Goal: Information Seeking & Learning: Learn about a topic

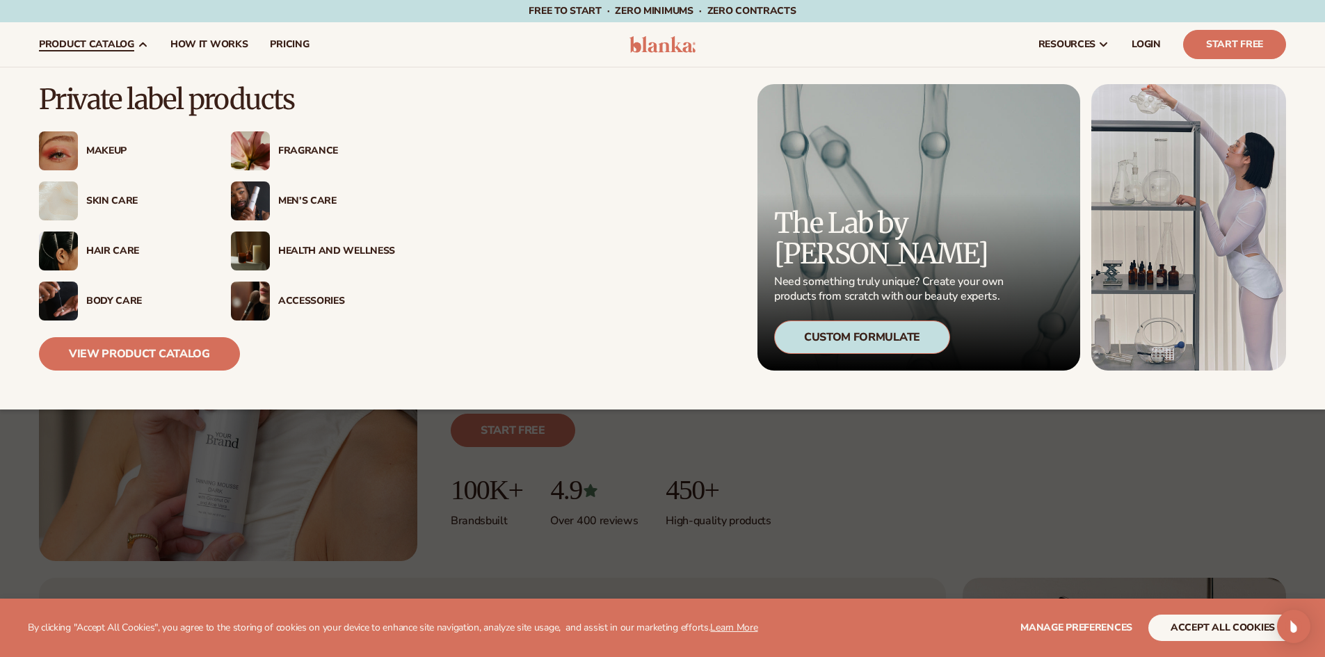
click at [118, 201] on div "Skin Care" at bounding box center [144, 201] width 117 height 12
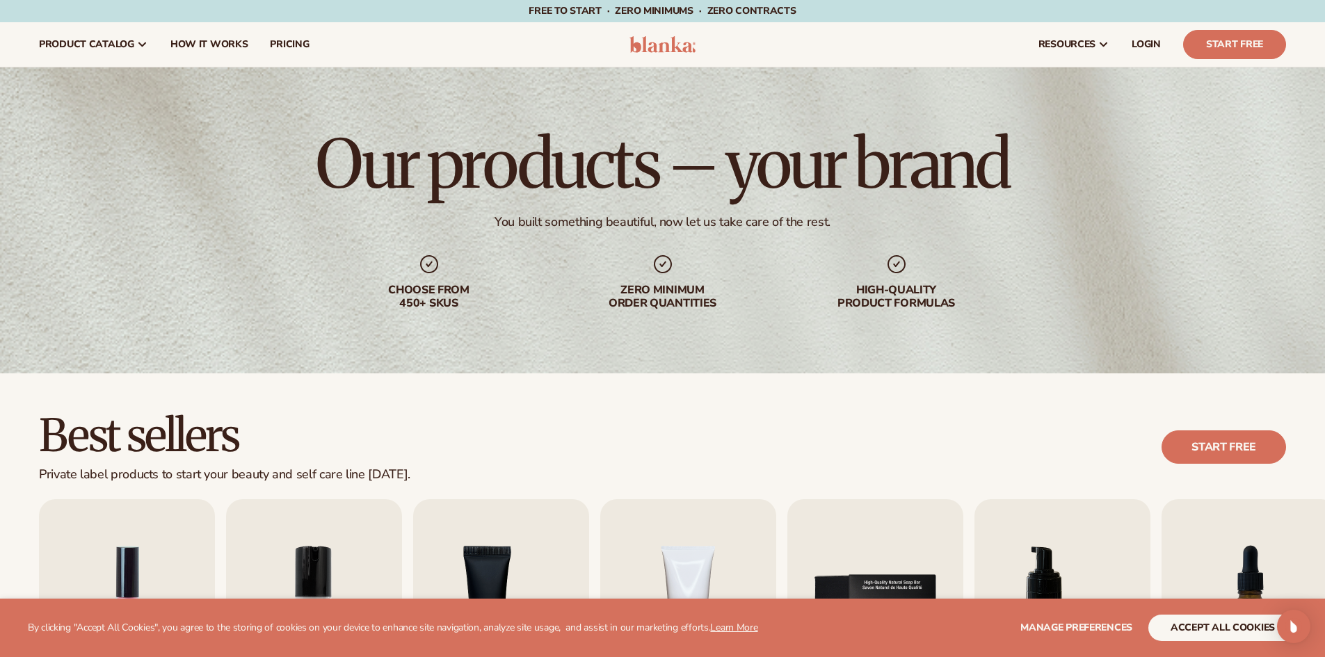
scroll to position [417, 0]
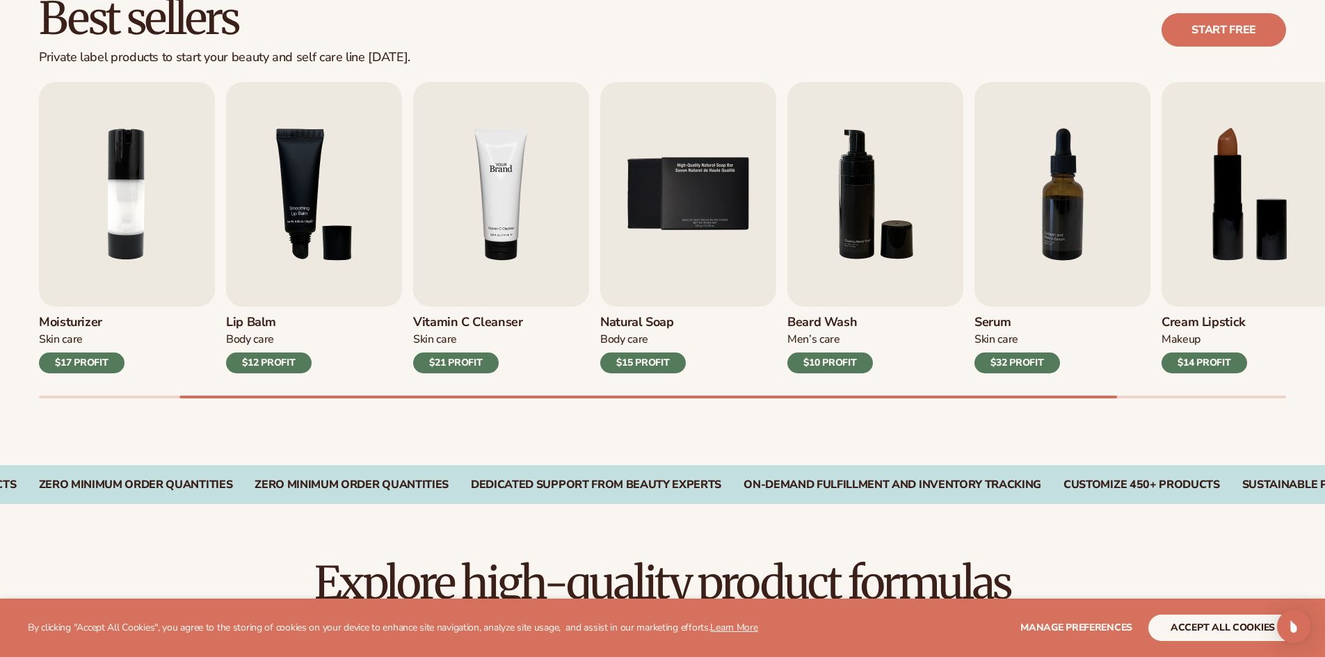
click at [467, 264] on img "4 / 9" at bounding box center [501, 194] width 176 height 225
click at [513, 185] on img "4 / 9" at bounding box center [501, 194] width 176 height 225
click at [508, 185] on img "4 / 9" at bounding box center [501, 194] width 176 height 225
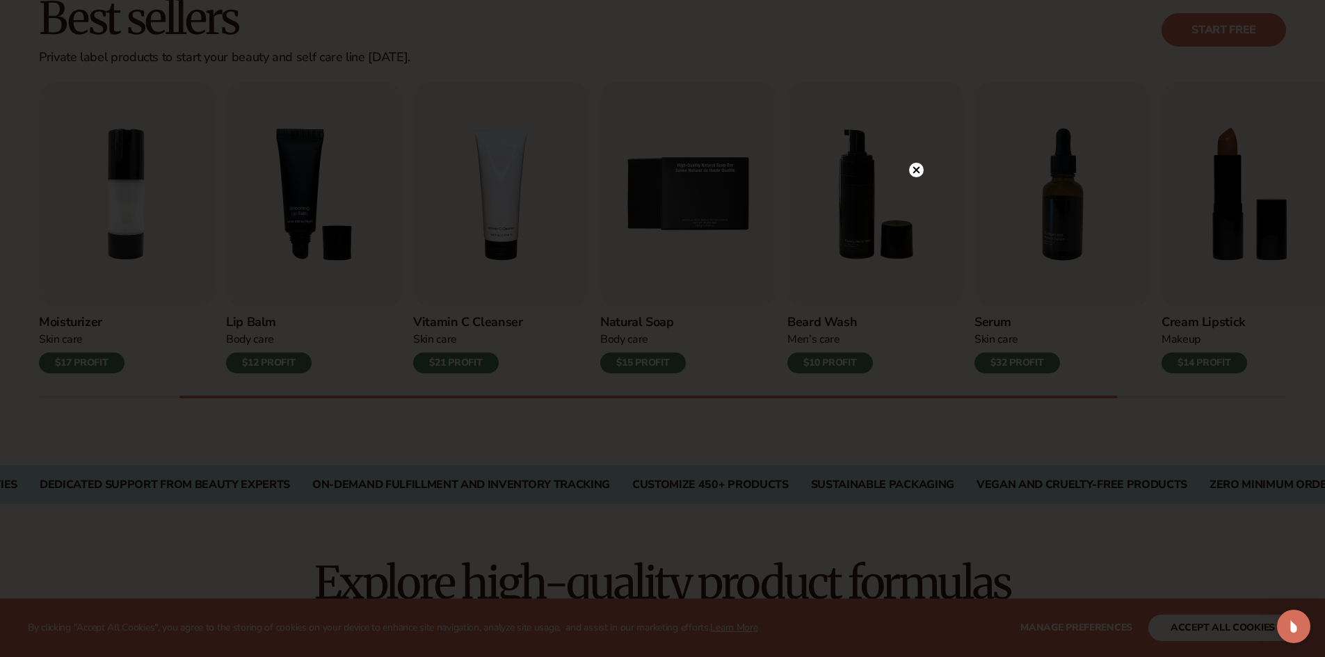
click at [910, 166] on circle at bounding box center [916, 170] width 15 height 15
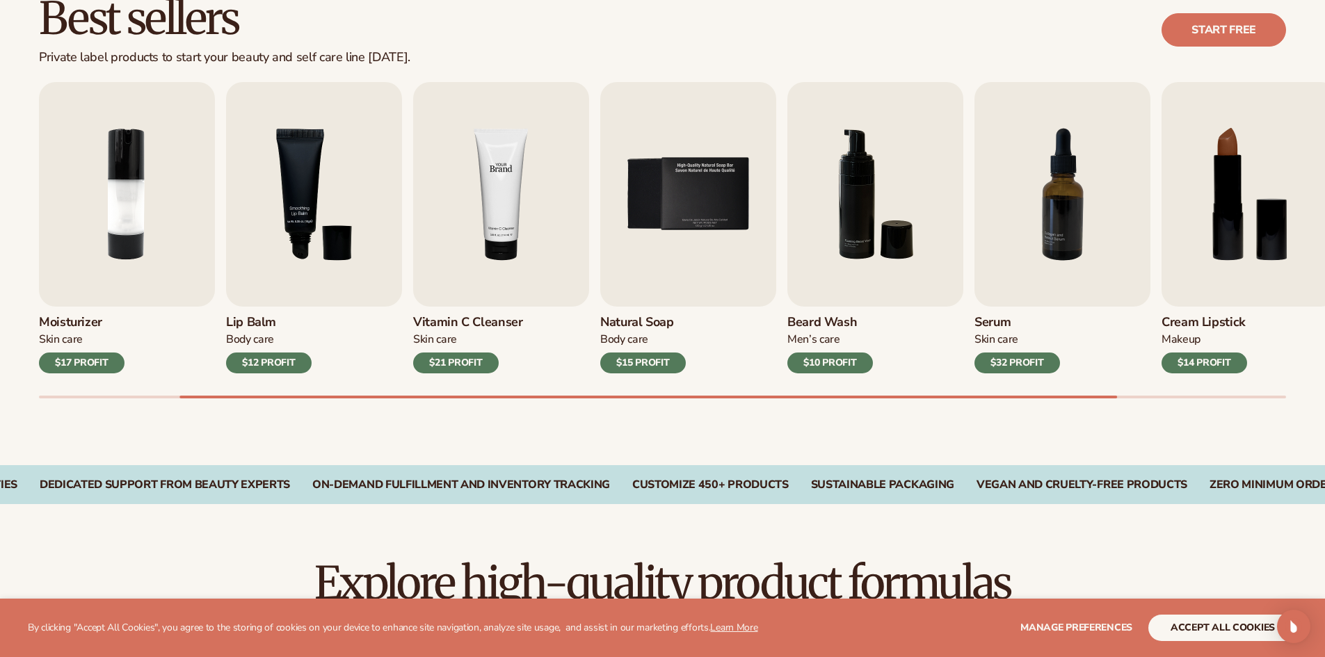
click at [561, 193] on img "4 / 9" at bounding box center [501, 194] width 176 height 225
click at [508, 193] on img "4 / 9" at bounding box center [501, 194] width 176 height 225
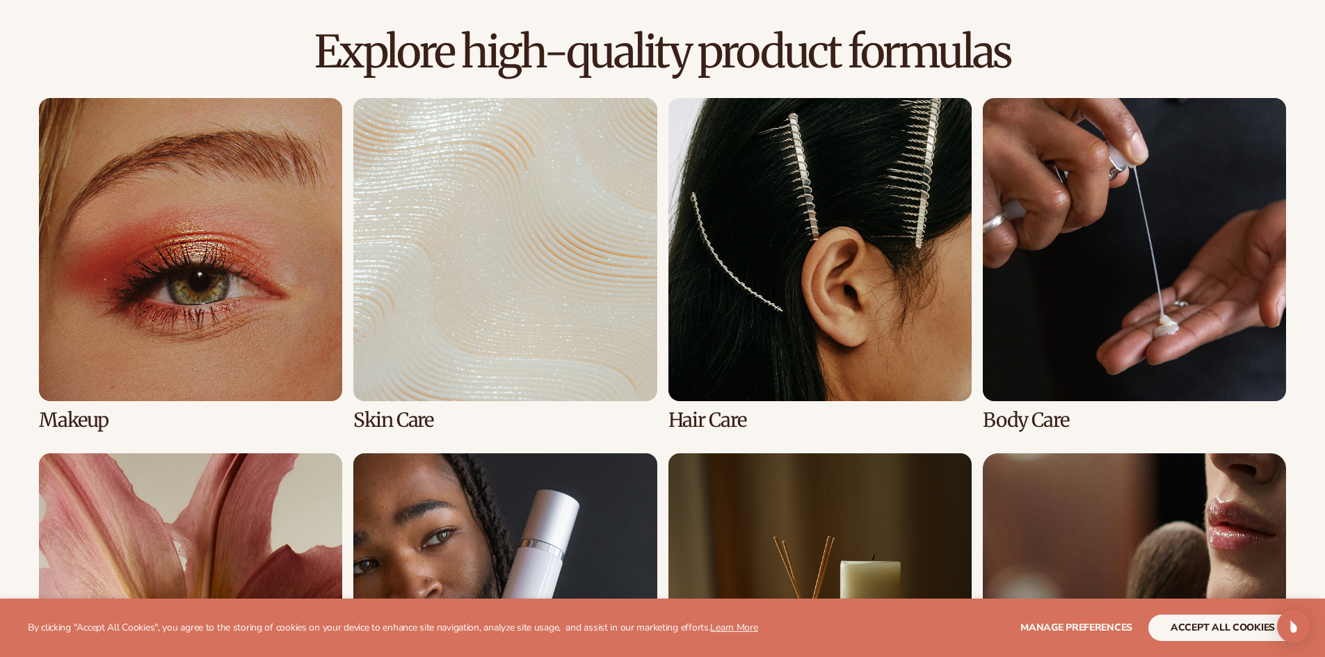
scroll to position [974, 0]
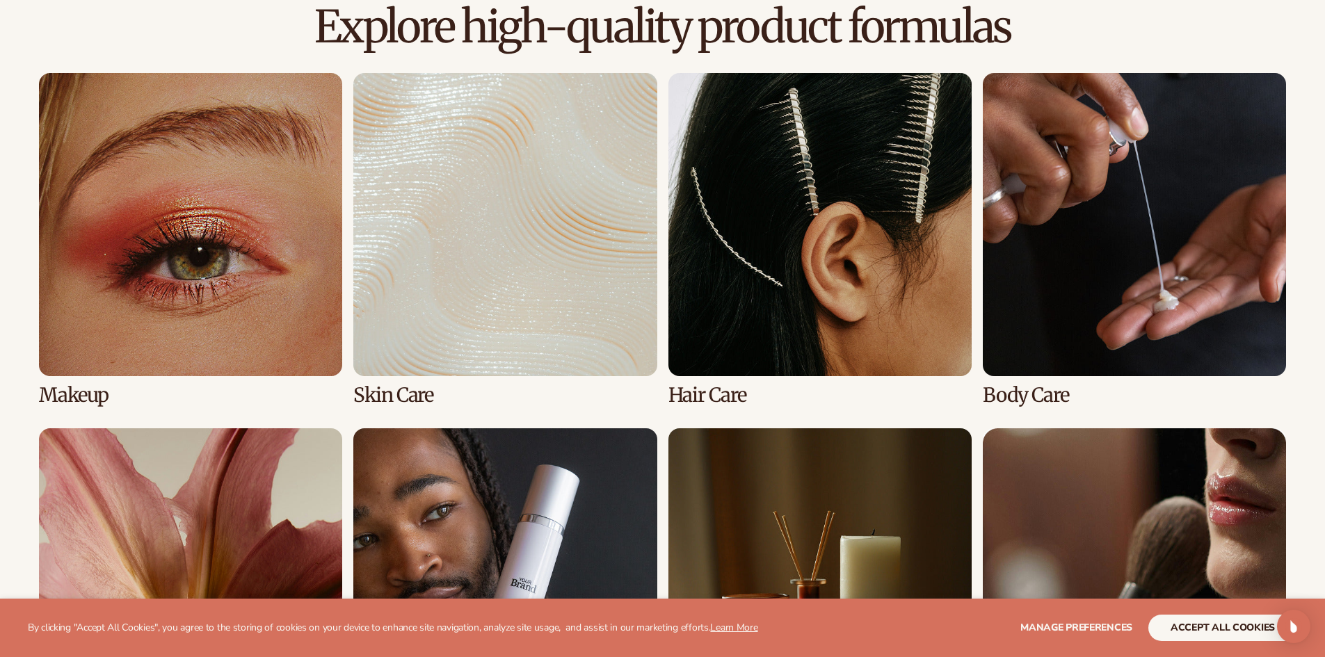
click at [505, 283] on link "2 / 8" at bounding box center [504, 239] width 303 height 333
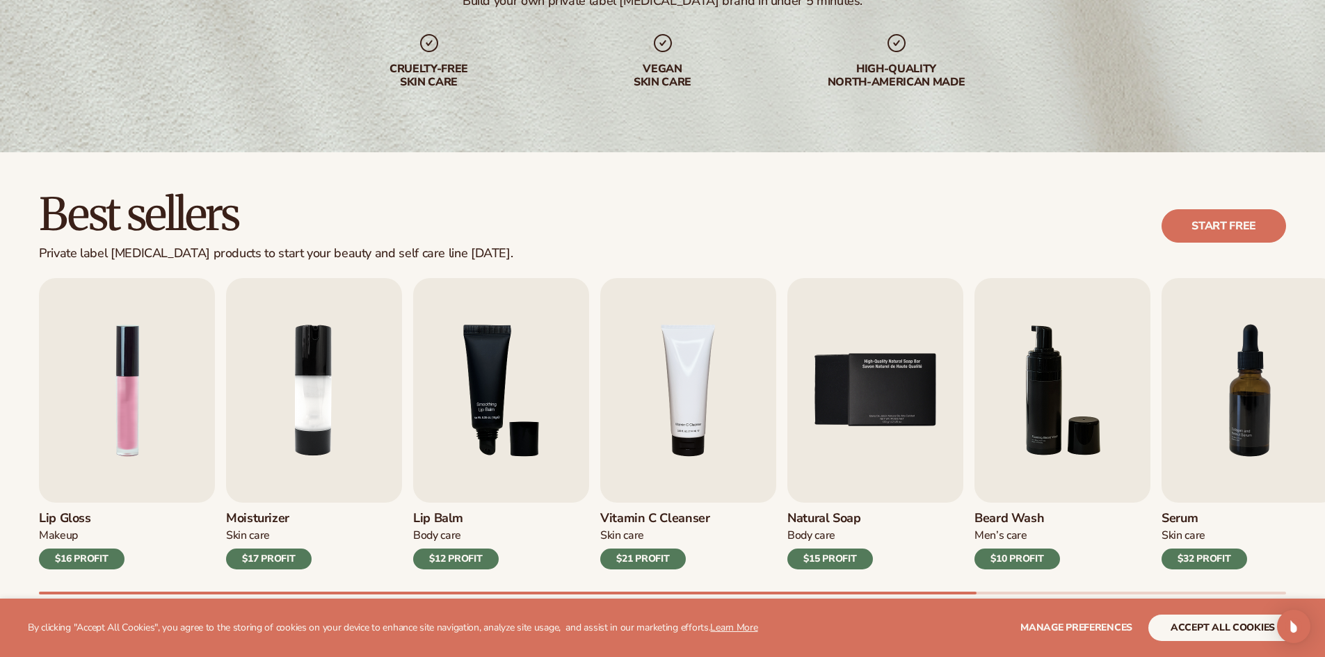
scroll to position [417, 0]
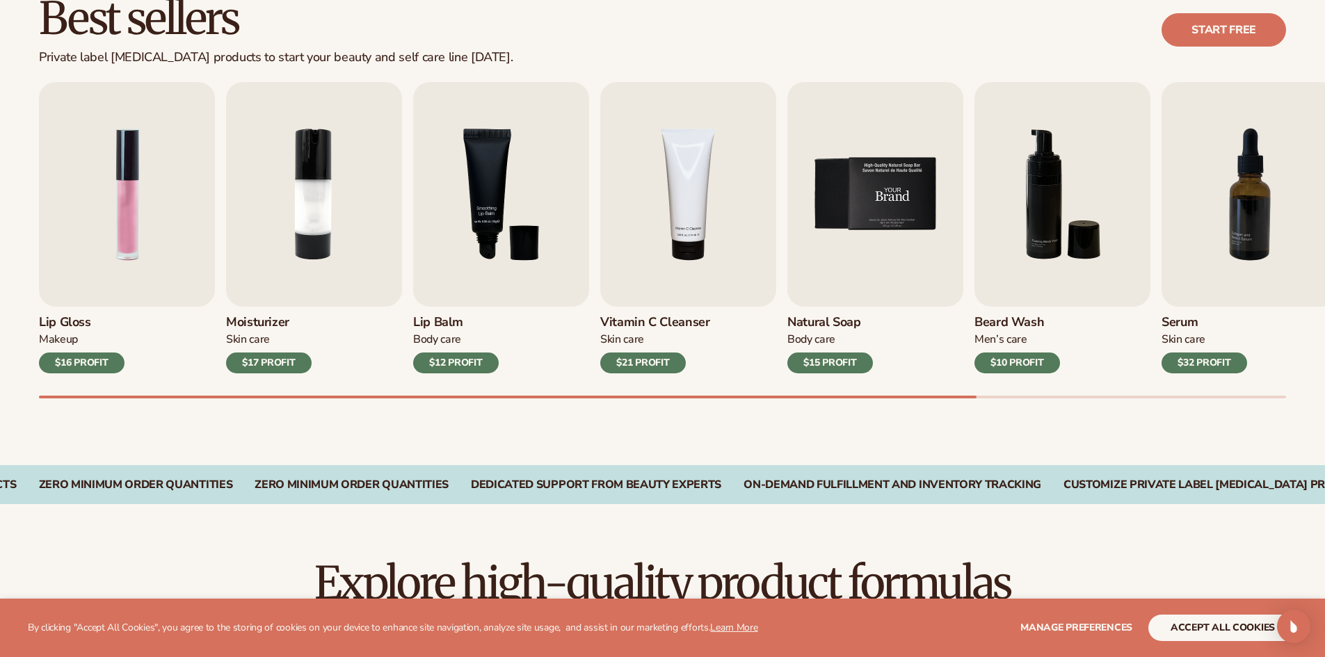
click at [844, 297] on img "5 / 9" at bounding box center [875, 194] width 176 height 225
click at [859, 268] on img "5 / 9" at bounding box center [875, 194] width 176 height 225
click at [848, 360] on div "$15 PROFIT" at bounding box center [830, 363] width 86 height 21
click at [825, 318] on h3 "Natural Soap" at bounding box center [830, 322] width 86 height 15
click at [433, 316] on h3 "Lip Balm" at bounding box center [456, 322] width 86 height 15
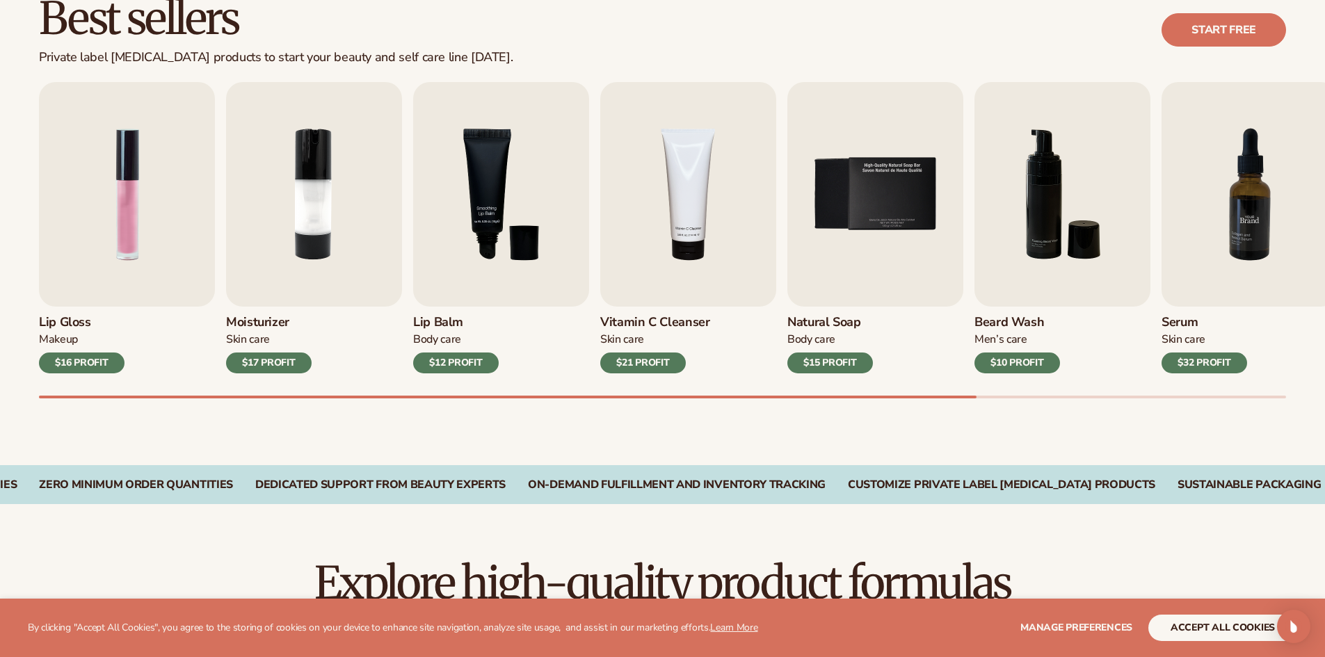
click at [1288, 196] on img "7 / 9" at bounding box center [1249, 194] width 176 height 225
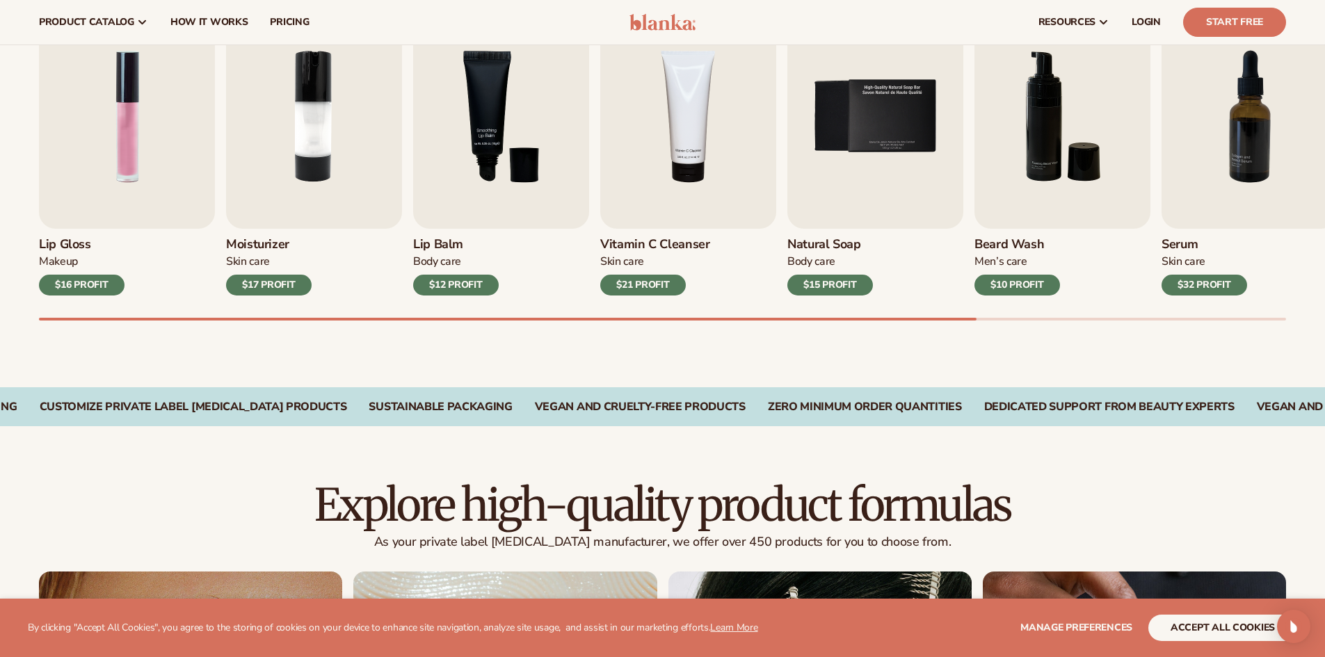
scroll to position [348, 0]
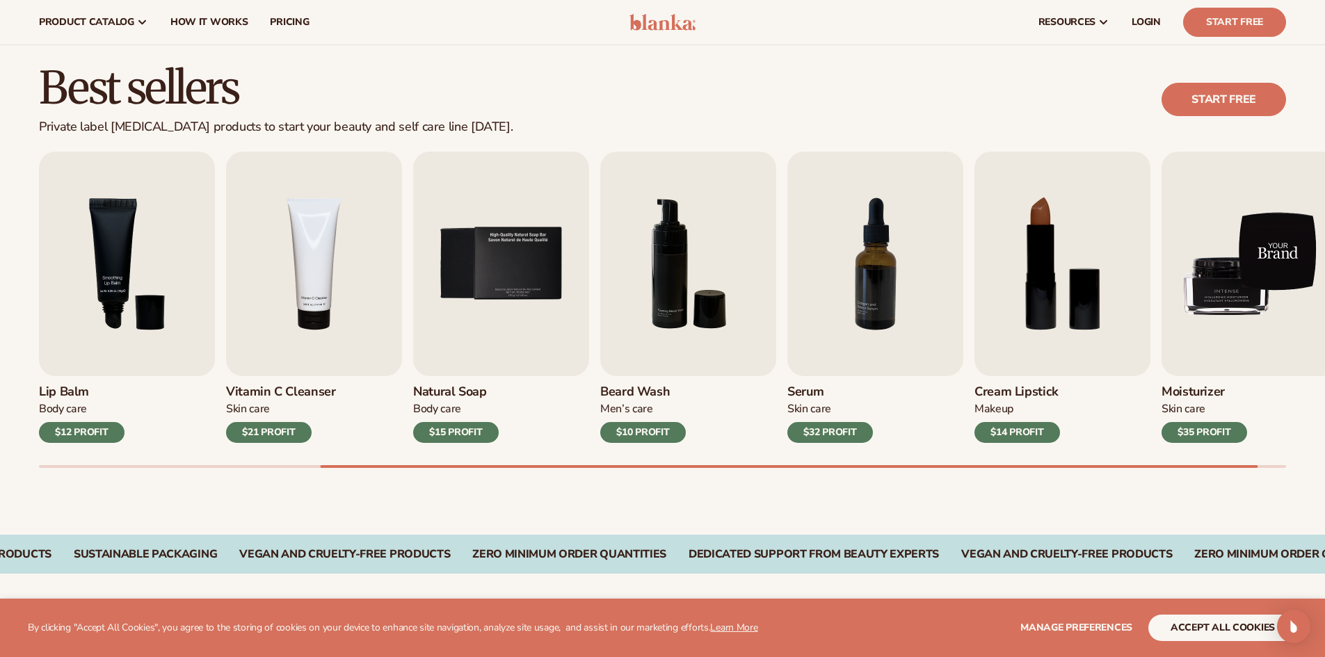
click at [1234, 243] on img "9 / 9" at bounding box center [1249, 264] width 176 height 225
click at [1234, 234] on img "9 / 9" at bounding box center [1249, 264] width 176 height 225
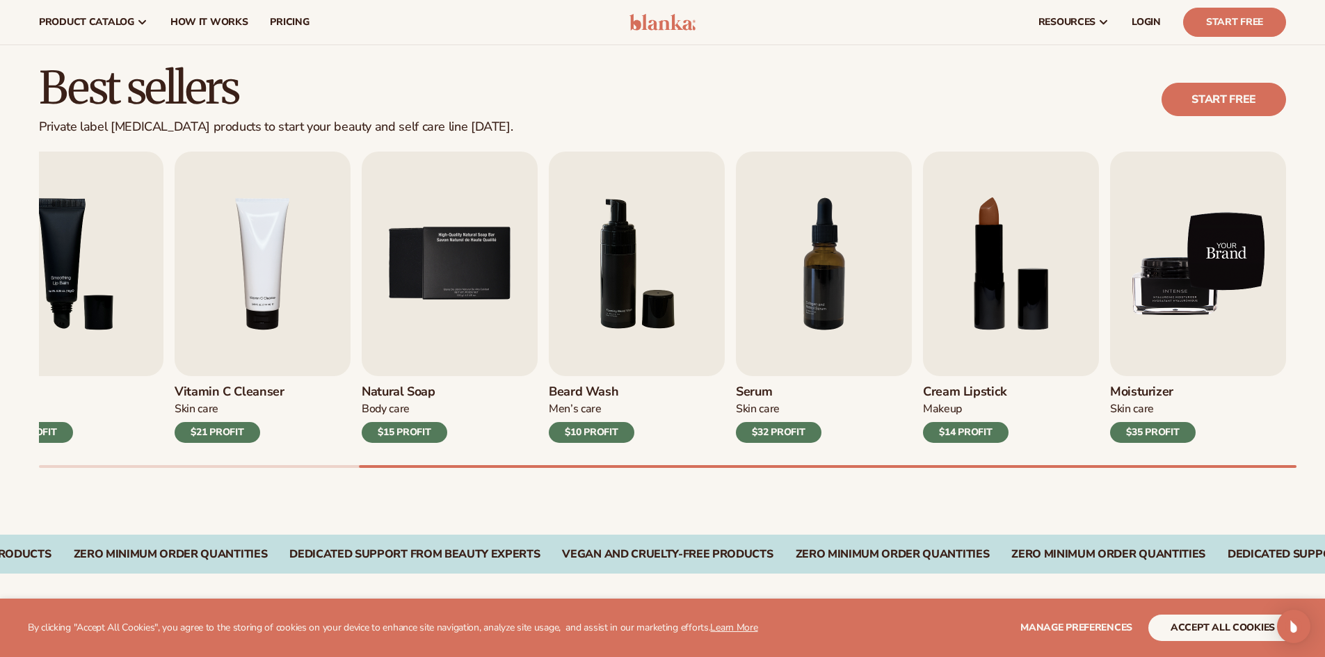
click at [1229, 281] on img "9 / 9" at bounding box center [1198, 264] width 176 height 225
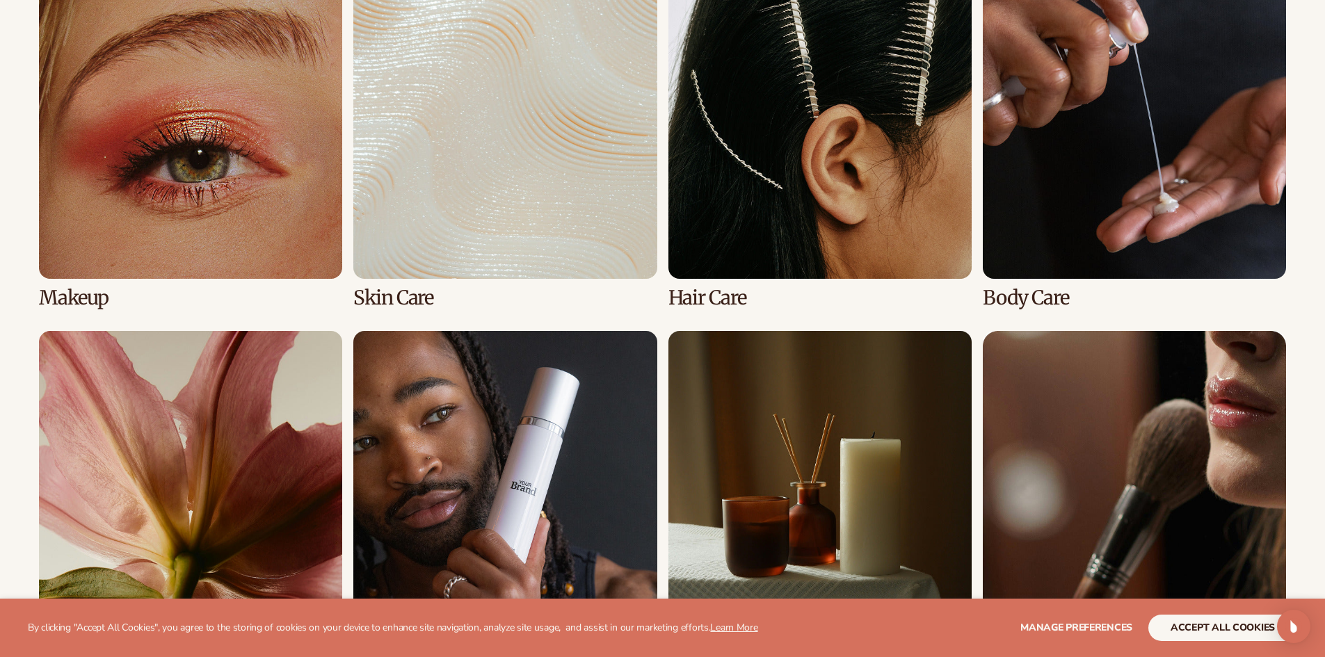
scroll to position [1323, 0]
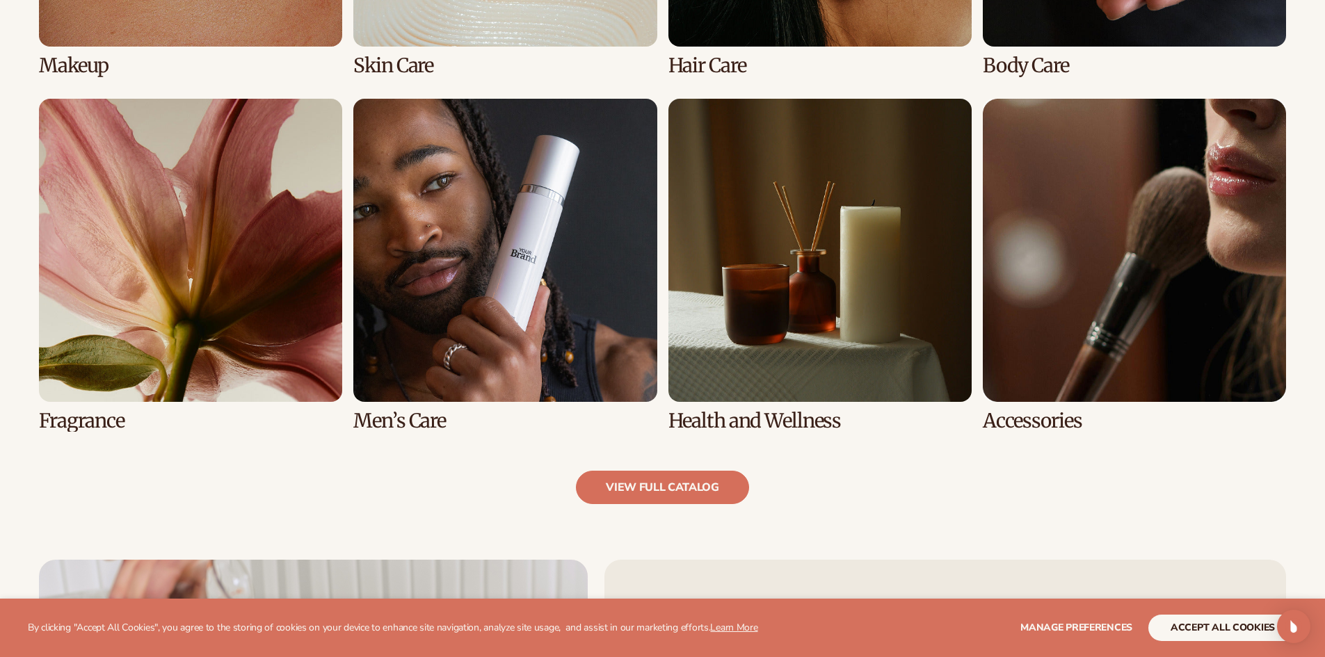
click at [524, 266] on link "6 / 8" at bounding box center [504, 265] width 303 height 333
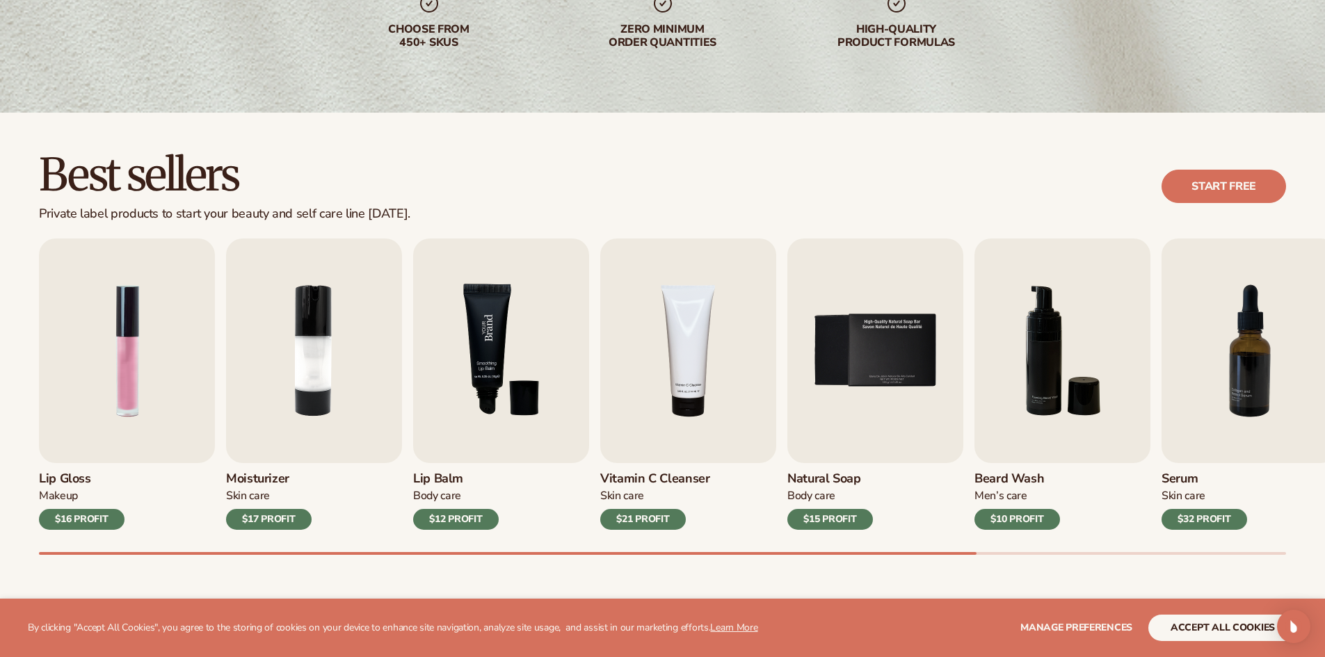
scroll to position [348, 0]
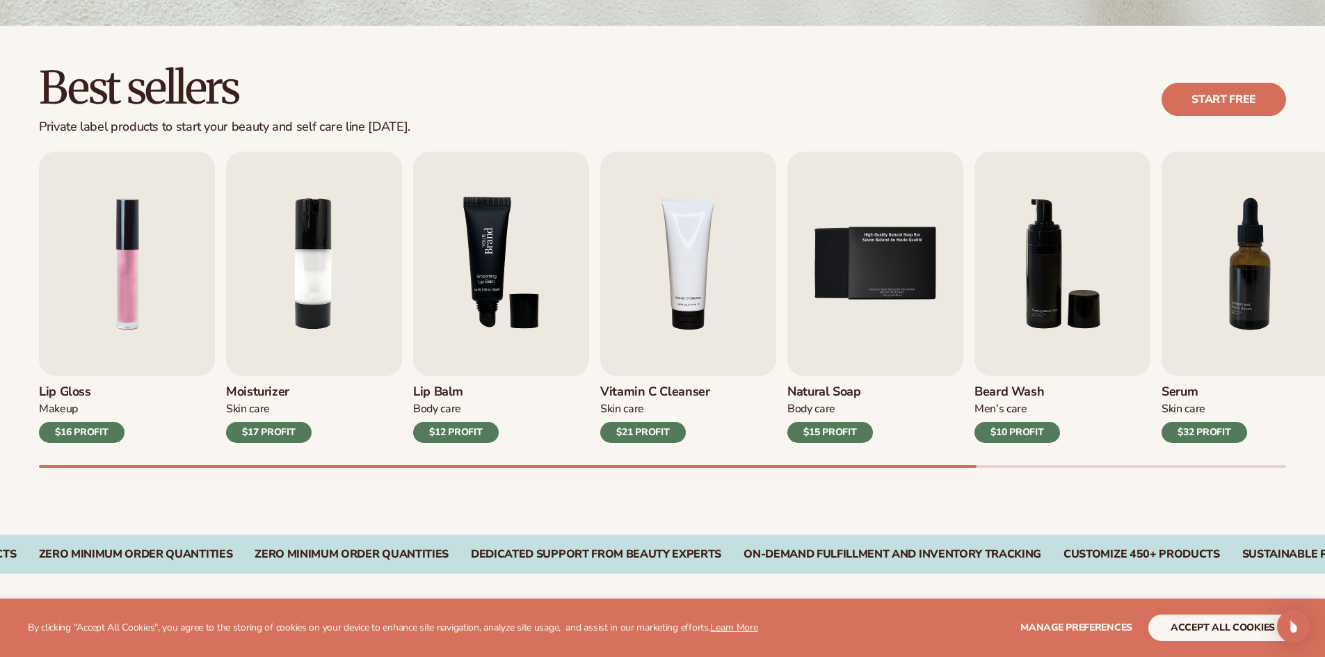
click at [543, 227] on img "3 / 9" at bounding box center [501, 264] width 176 height 225
